Goal: Find specific page/section: Find specific page/section

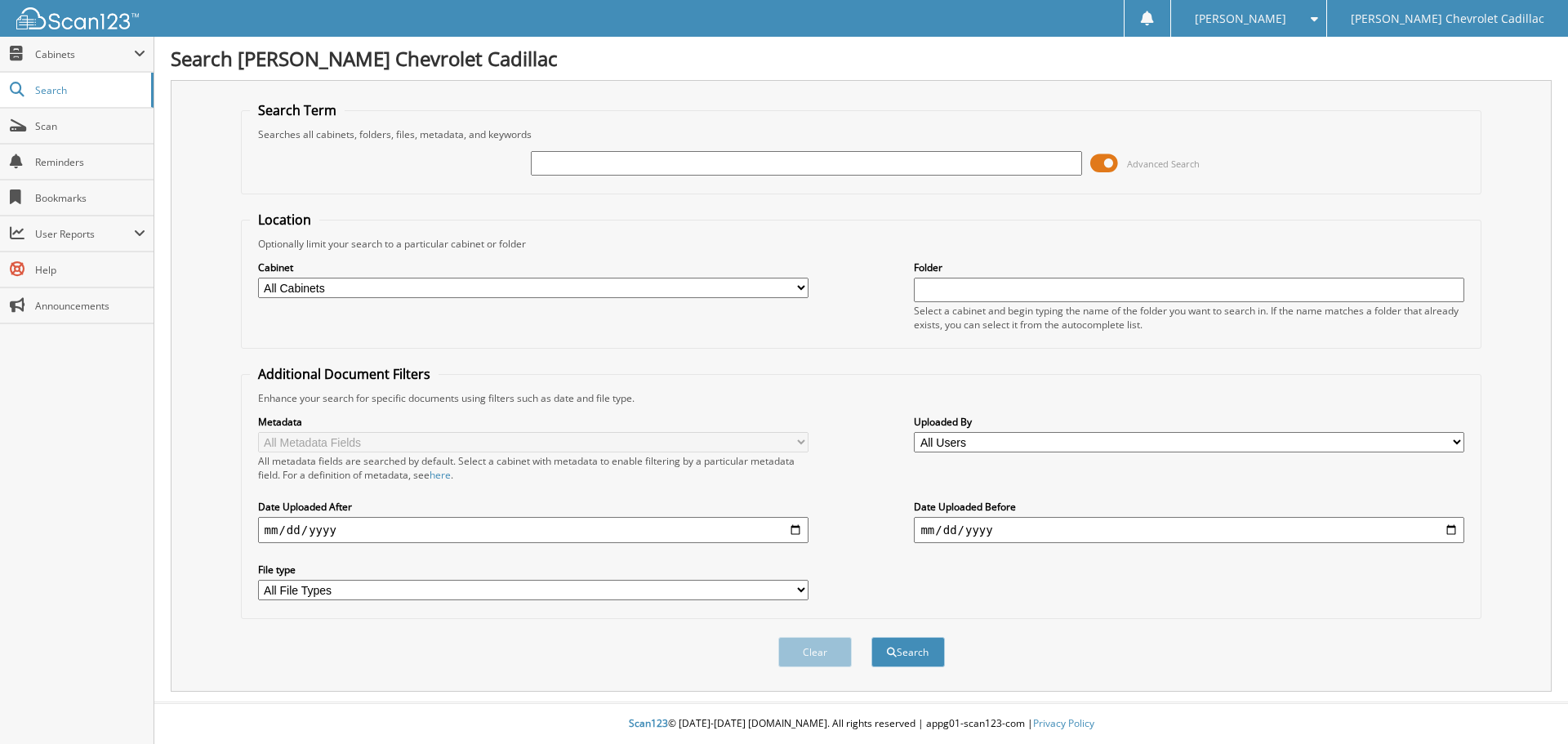
click at [1110, 166] on span at bounding box center [1104, 163] width 28 height 25
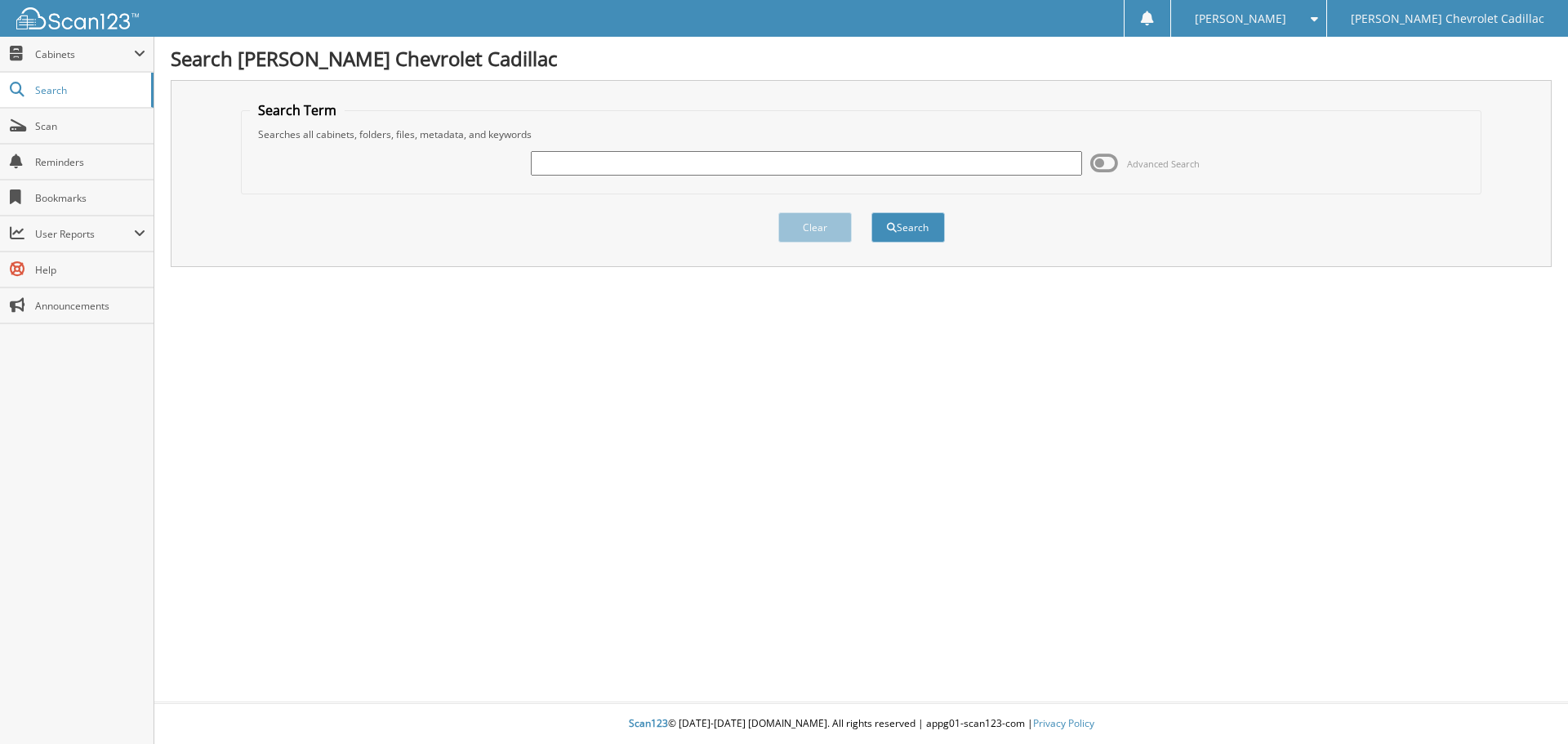
click at [557, 169] on input "text" at bounding box center [807, 163] width 551 height 25
type input "90229"
click at [871, 212] on button "Search" at bounding box center [908, 227] width 73 height 30
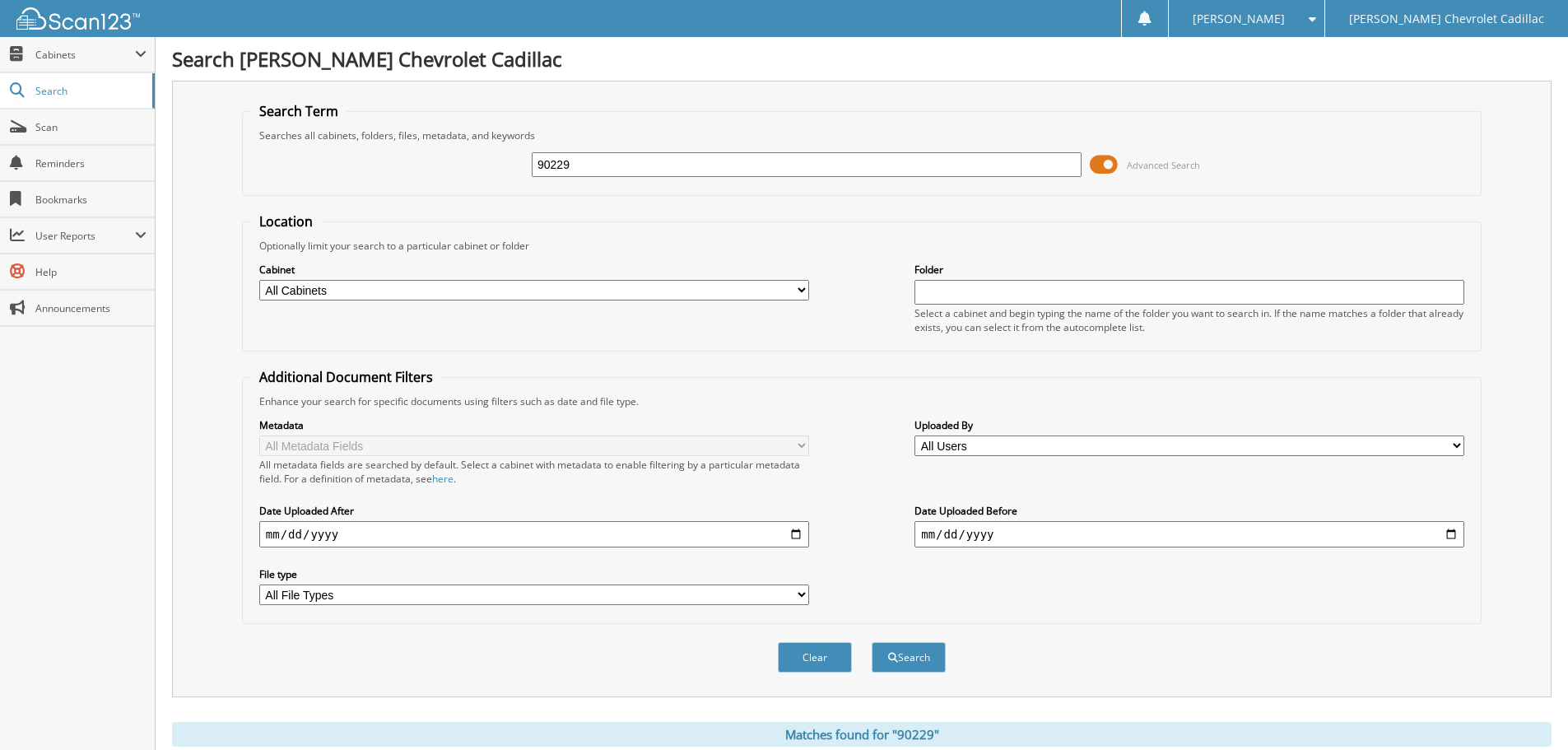
click at [1114, 164] on span at bounding box center [1103, 164] width 28 height 25
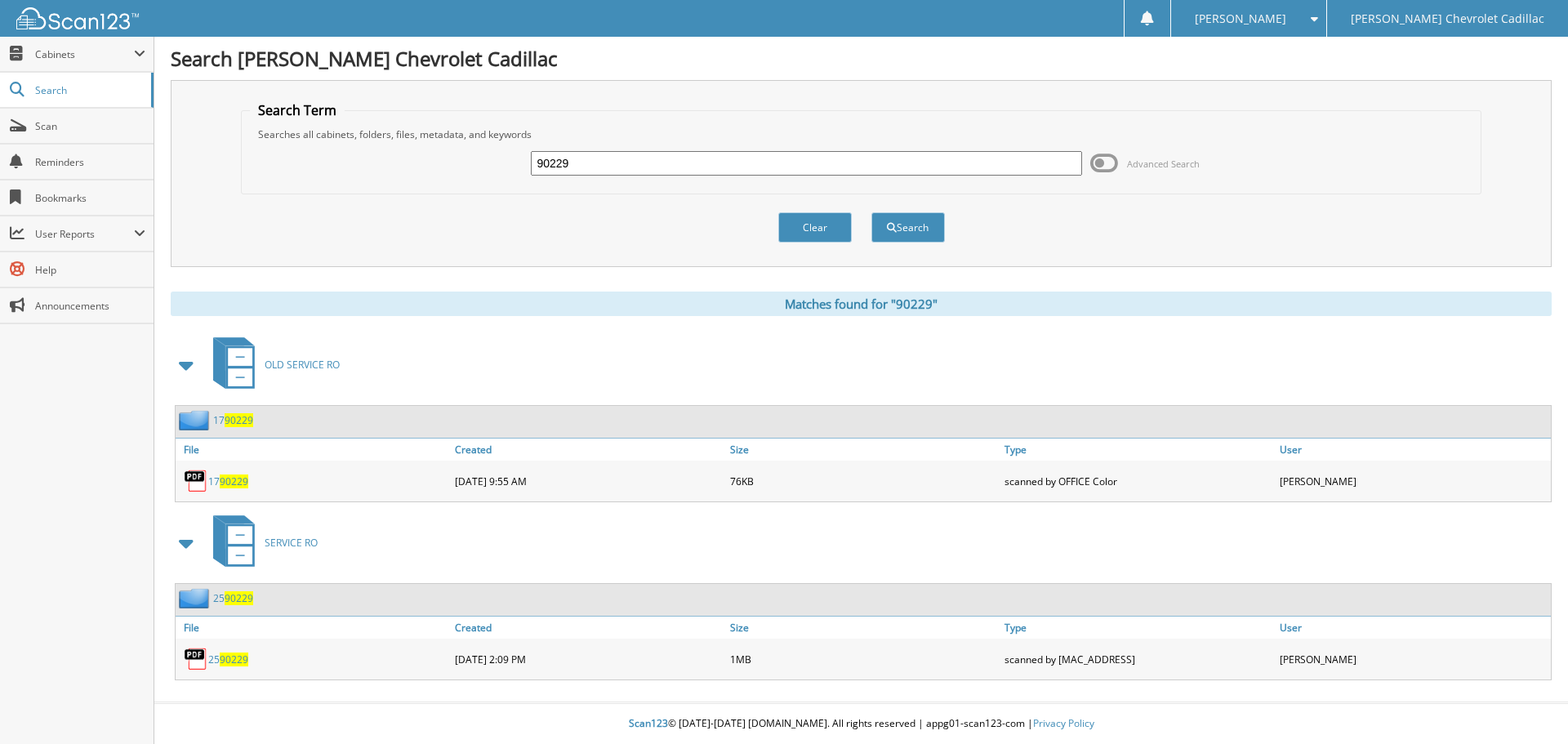
click at [222, 659] on span "90229" at bounding box center [234, 659] width 29 height 14
click at [203, 660] on img at bounding box center [195, 659] width 25 height 25
click at [233, 654] on span "90229" at bounding box center [234, 659] width 29 height 14
